Goal: Task Accomplishment & Management: Manage account settings

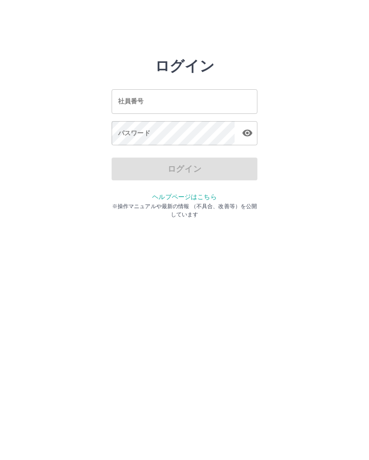
click at [200, 103] on input "社員番号" at bounding box center [185, 101] width 146 height 24
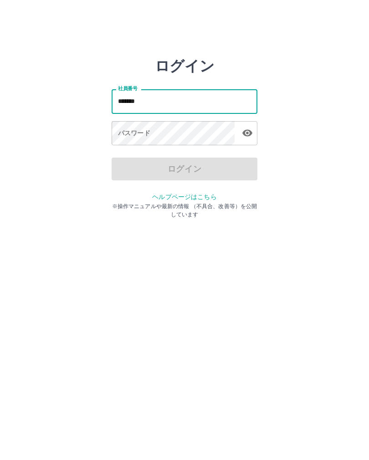
type input "*******"
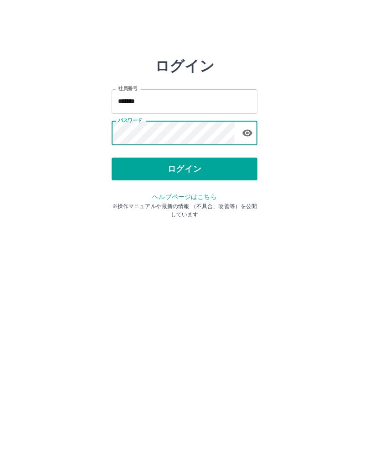
click at [200, 171] on button "ログイン" at bounding box center [185, 169] width 146 height 23
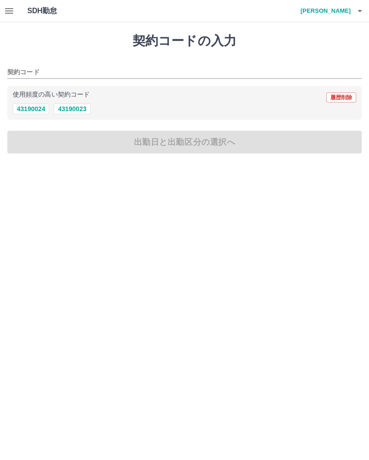
click at [13, 9] on icon "button" at bounding box center [9, 10] width 8 height 5
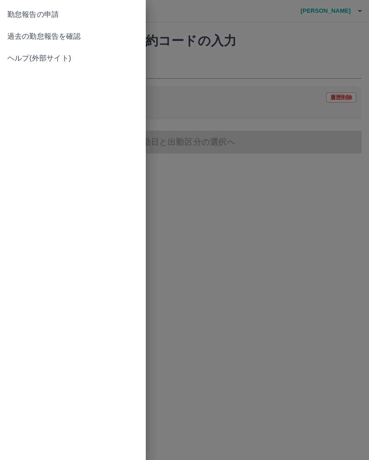
click at [60, 36] on span "過去の勤怠報告を確認" at bounding box center [72, 36] width 131 height 11
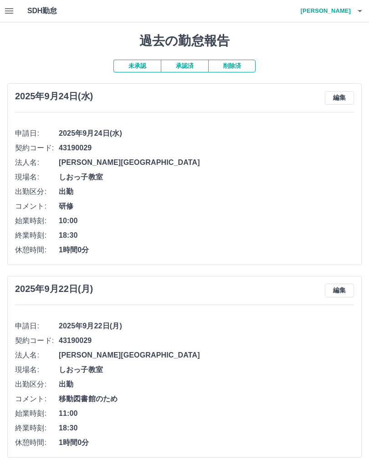
click at [340, 10] on h4 "溝渕　順子" at bounding box center [323, 11] width 55 height 22
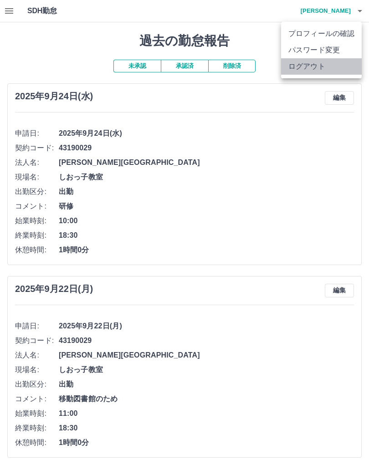
click at [312, 69] on li "ログアウト" at bounding box center [321, 66] width 81 height 16
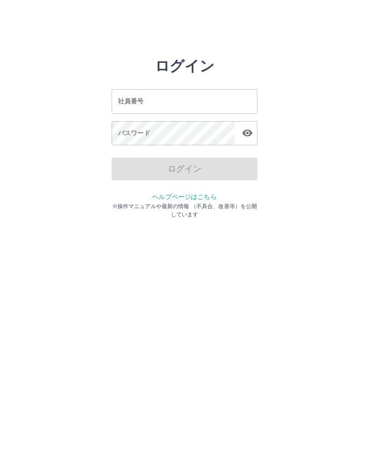
click at [196, 102] on input "社員番号" at bounding box center [185, 101] width 146 height 24
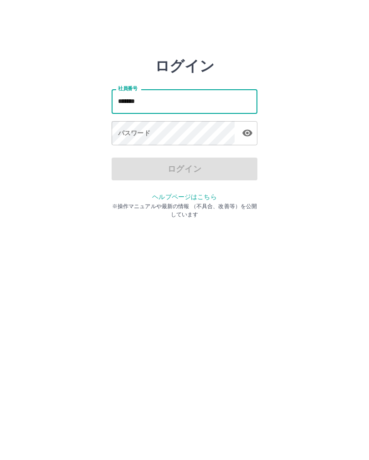
type input "*******"
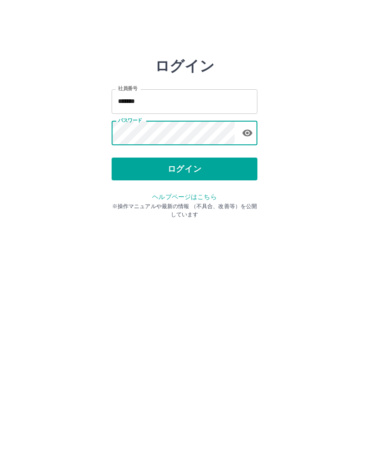
click at [198, 168] on button "ログイン" at bounding box center [185, 169] width 146 height 23
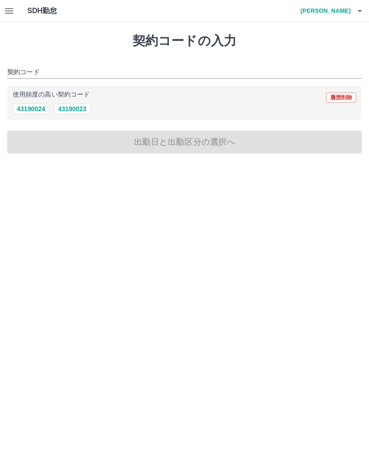
click at [13, 10] on icon "button" at bounding box center [9, 10] width 11 height 11
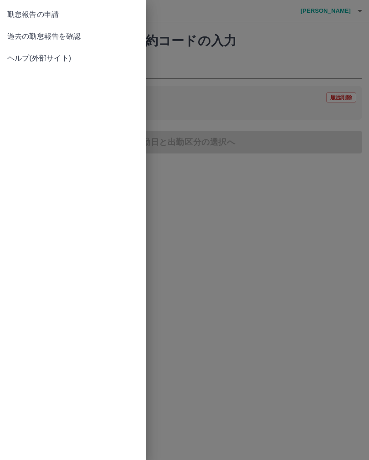
click at [57, 34] on span "過去の勤怠報告を確認" at bounding box center [72, 36] width 131 height 11
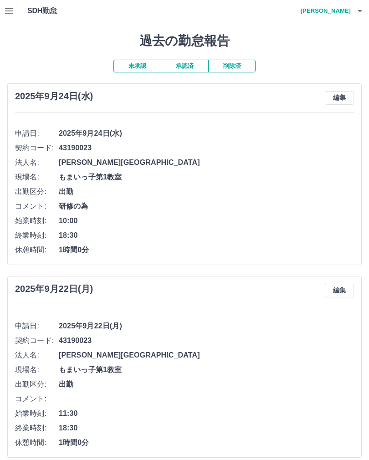
click at [335, 13] on h4 "三好　千賀子" at bounding box center [323, 11] width 55 height 22
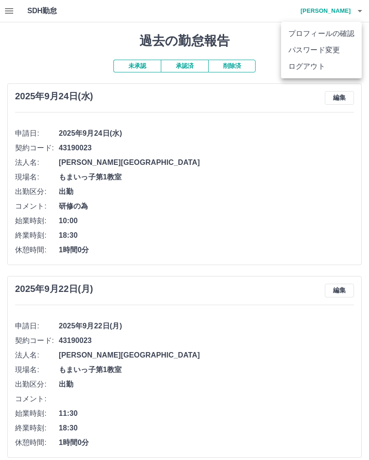
click at [315, 68] on li "ログアウト" at bounding box center [321, 66] width 81 height 16
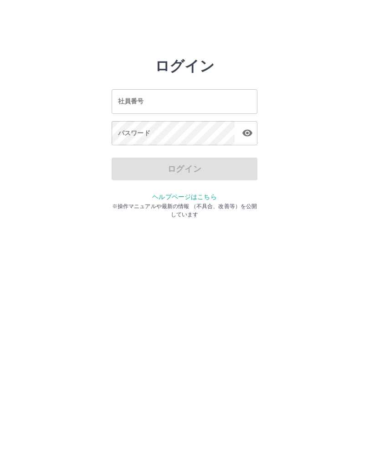
click at [188, 104] on input "社員番号" at bounding box center [185, 101] width 146 height 24
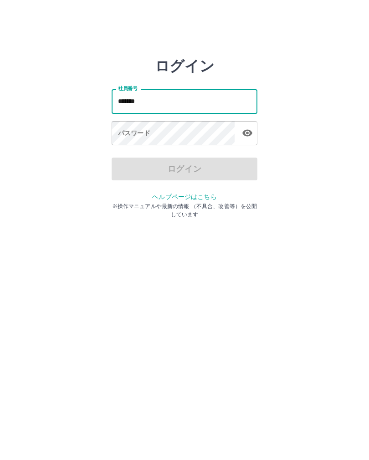
type input "*******"
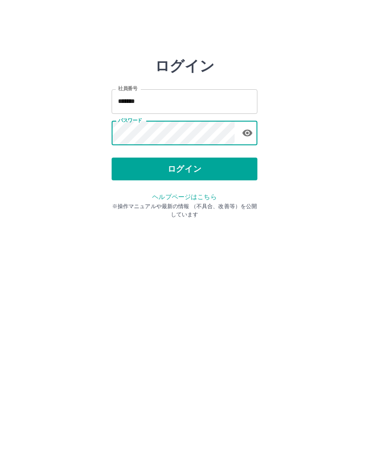
click at [204, 172] on button "ログイン" at bounding box center [185, 169] width 146 height 23
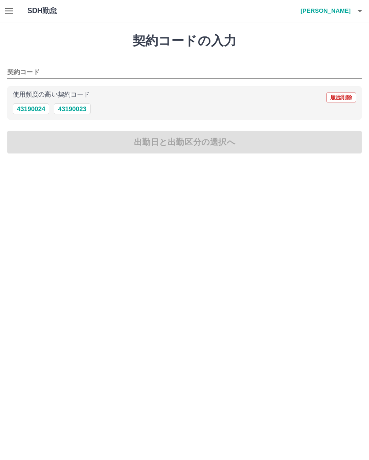
click at [4, 12] on icon "button" at bounding box center [9, 10] width 11 height 11
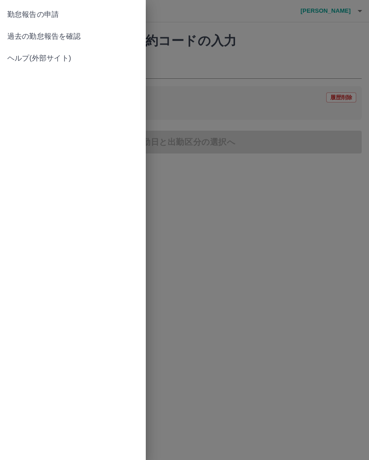
click at [62, 39] on span "過去の勤怠報告を確認" at bounding box center [72, 36] width 131 height 11
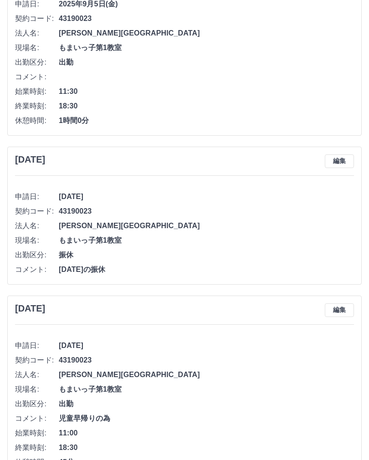
scroll to position [2893, 0]
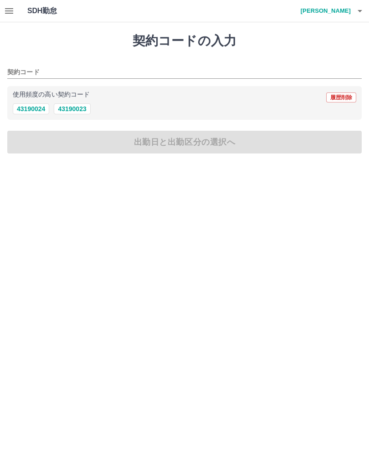
click at [0, 16] on html "SDH勤怠 [PERSON_NAME] 契約コードの入力 契約コード 使用頻度の高い契約コード 履歴削除 43190024 43190023 出勤日と出勤区分…" at bounding box center [184, 82] width 369 height 165
click at [13, 7] on icon "button" at bounding box center [9, 10] width 11 height 11
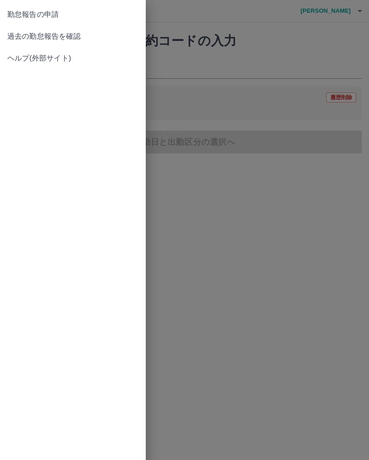
click at [21, 40] on span "過去の勤怠報告を確認" at bounding box center [72, 36] width 131 height 11
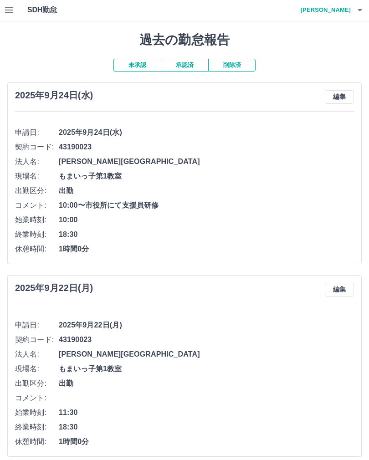
scroll to position [0, 0]
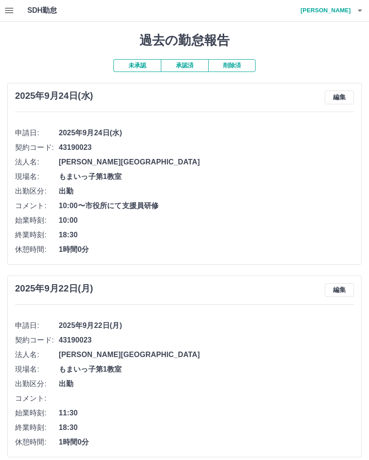
click at [340, 12] on h4 "横井　栄子" at bounding box center [323, 11] width 55 height 22
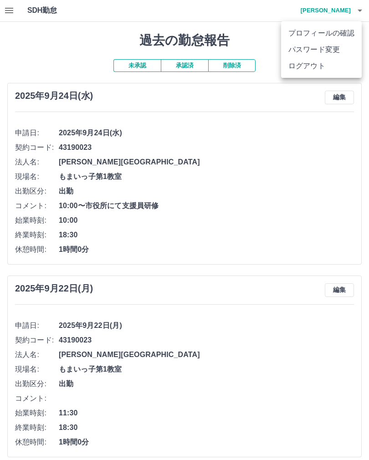
click at [310, 73] on li "ログアウト" at bounding box center [321, 66] width 81 height 16
